Goal: Information Seeking & Learning: Learn about a topic

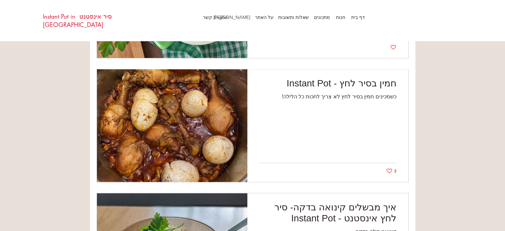
scroll to position [1367, 0]
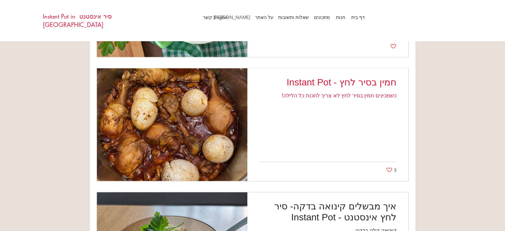
click at [352, 83] on h2 "חמין בסיר לחץ - Instant Pot" at bounding box center [328, 82] width 138 height 11
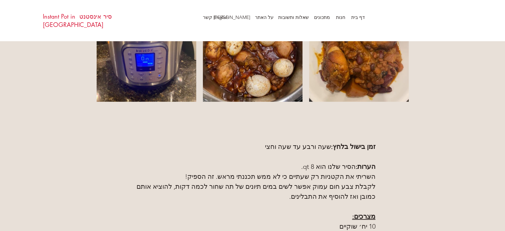
scroll to position [285, 0]
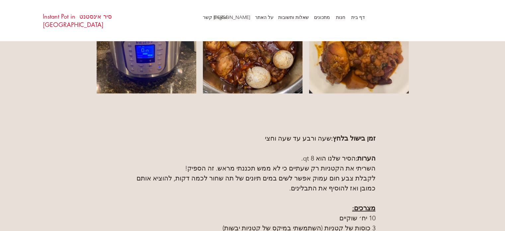
click at [280, 137] on span "שעה ורבע עד שעה וחצי" at bounding box center [298, 138] width 66 height 8
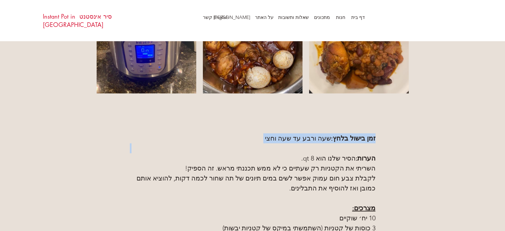
click at [280, 137] on span "שעה ורבע עד שעה וחצי" at bounding box center [298, 138] width 66 height 8
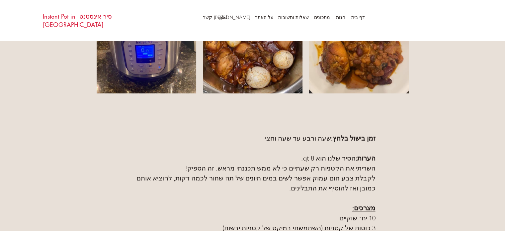
click at [310, 165] on span "השריתי את הקטניות רק שעתיים כי לא ממש תכננתי מראש. זה הספיק!" at bounding box center [280, 168] width 191 height 8
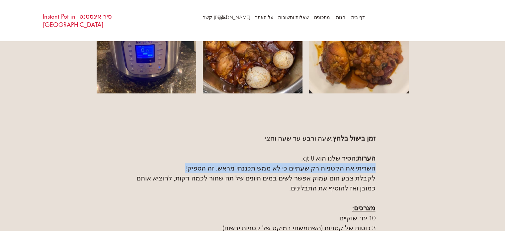
click at [310, 165] on span "השריתי את הקטניות רק שעתיים כי לא ממש תכננתי מראש. זה הספיק!" at bounding box center [280, 168] width 191 height 8
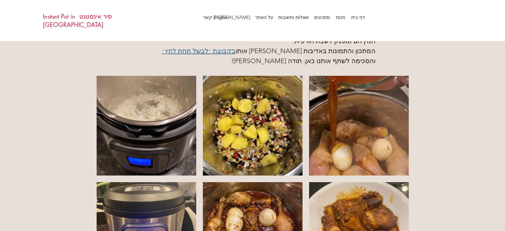
scroll to position [0, 0]
